Goal: Find specific page/section: Find specific page/section

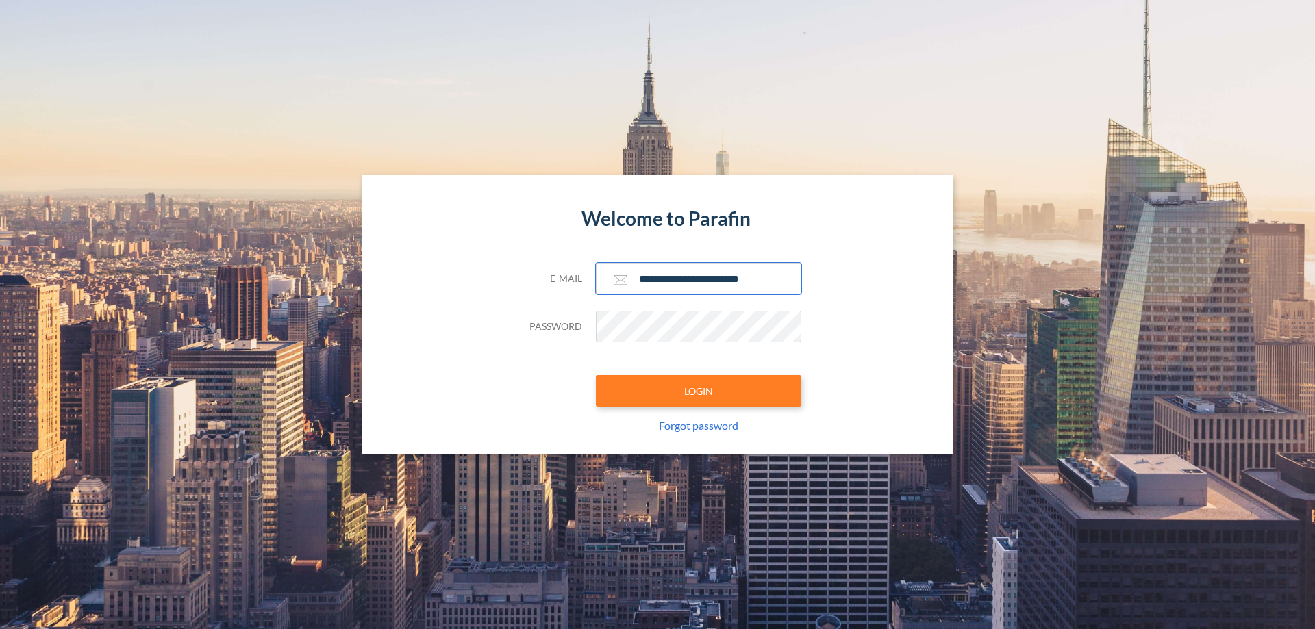
type input "**********"
click at [699, 391] on button "LOGIN" at bounding box center [698, 391] width 205 height 32
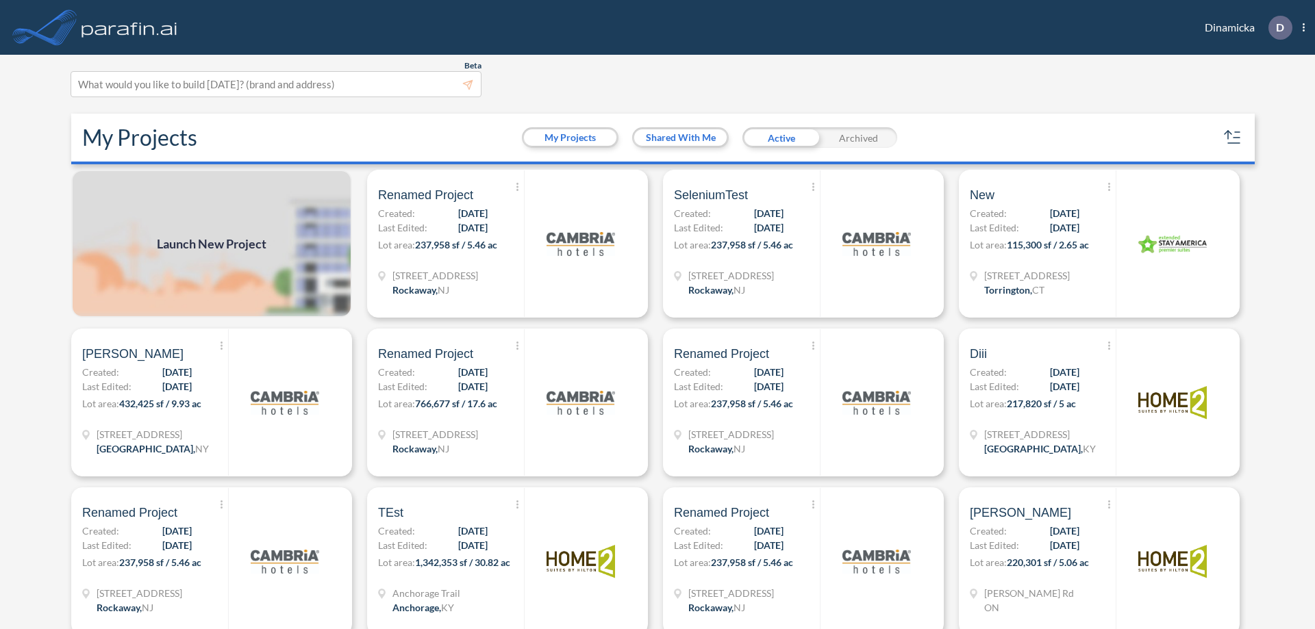
scroll to position [3, 0]
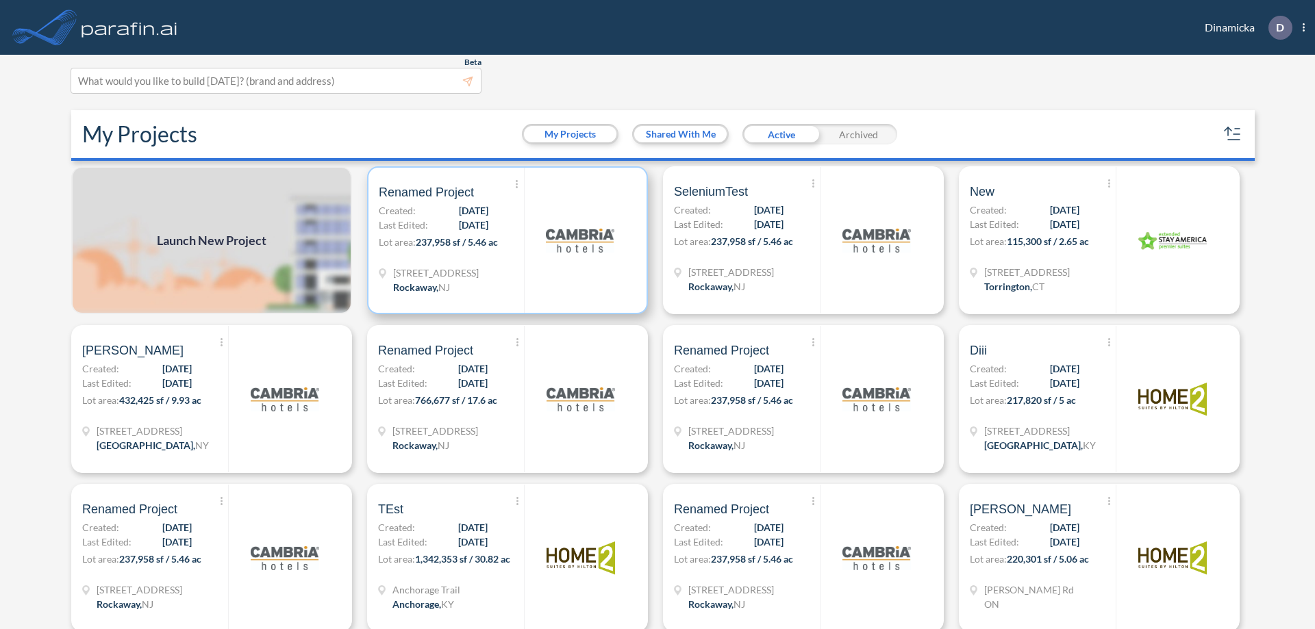
click at [505, 240] on p "Lot area: 237,958 sf / 5.46 ac" at bounding box center [451, 245] width 145 height 20
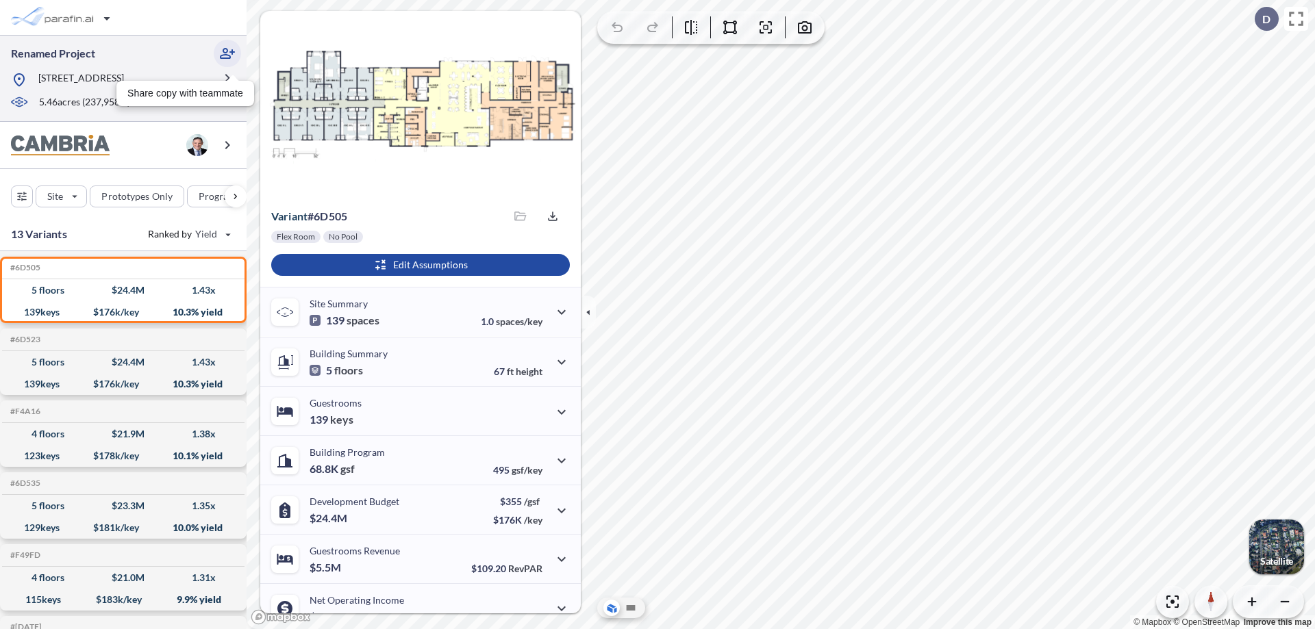
click at [227, 53] on icon "button" at bounding box center [227, 53] width 16 height 16
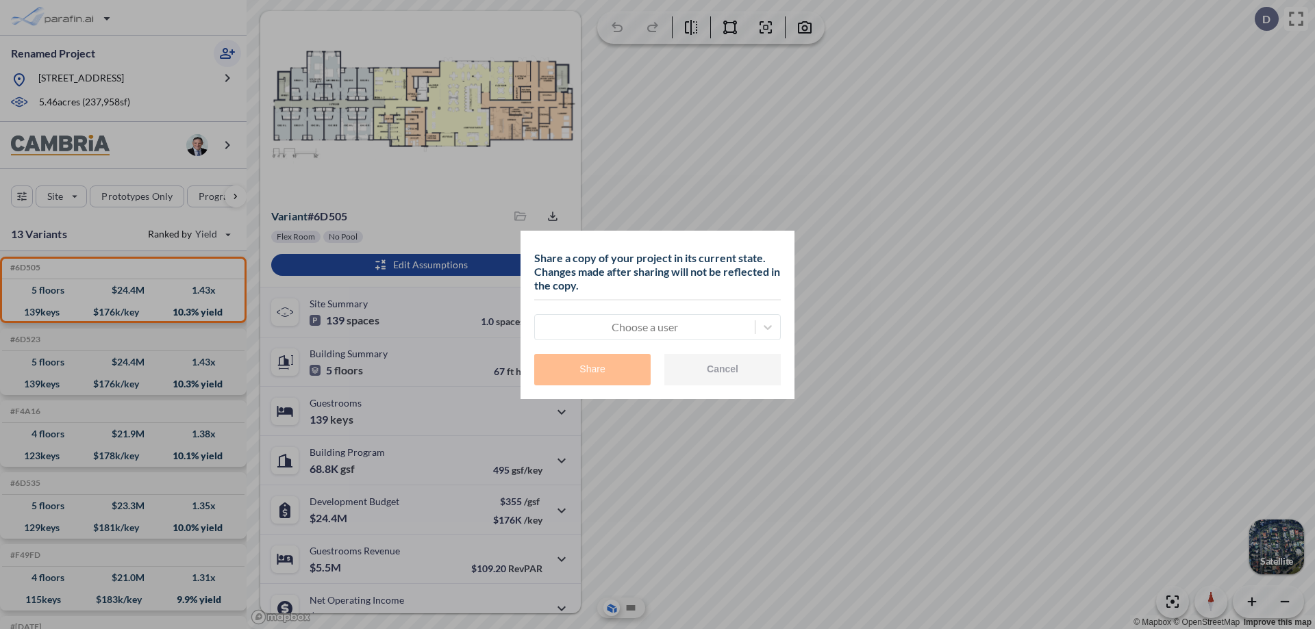
click at [644, 327] on div at bounding box center [645, 327] width 206 height 16
